Goal: Information Seeking & Learning: Learn about a topic

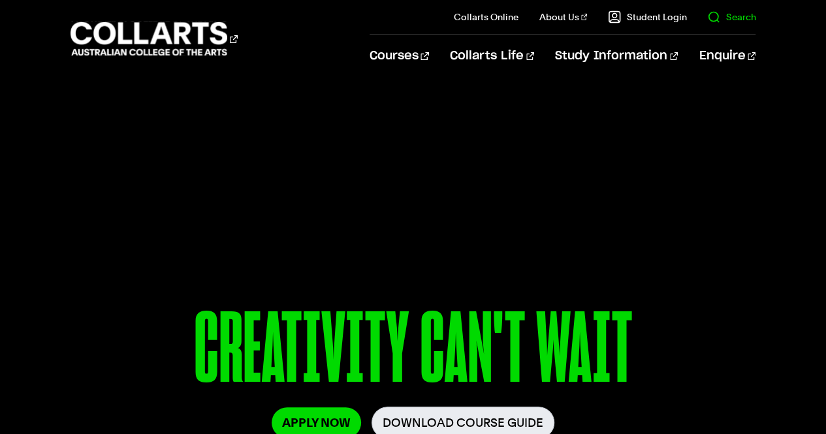
click at [723, 22] on link "Search" at bounding box center [731, 16] width 48 height 13
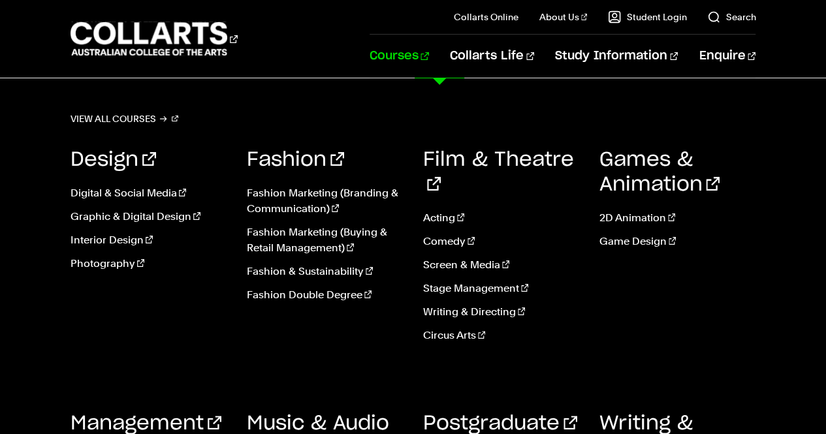
type input "costum"
click at [429, 58] on link "Courses" at bounding box center [398, 56] width 59 height 43
click at [103, 263] on link "Photography" at bounding box center [148, 264] width 157 height 16
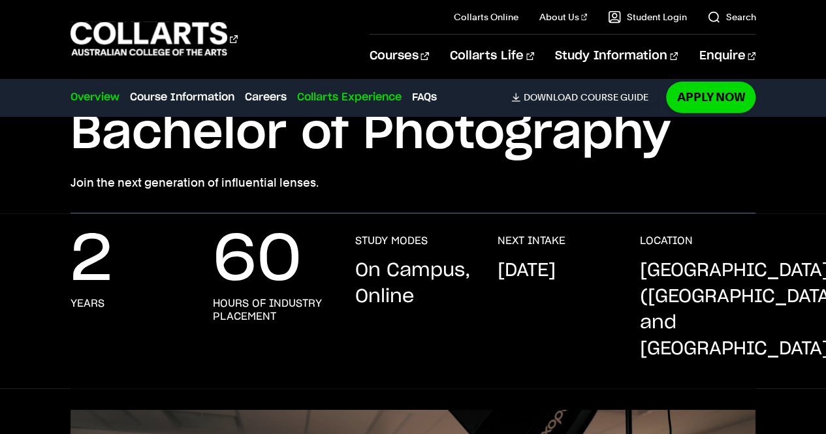
scroll to position [91, 0]
